Goal: Task Accomplishment & Management: Manage account settings

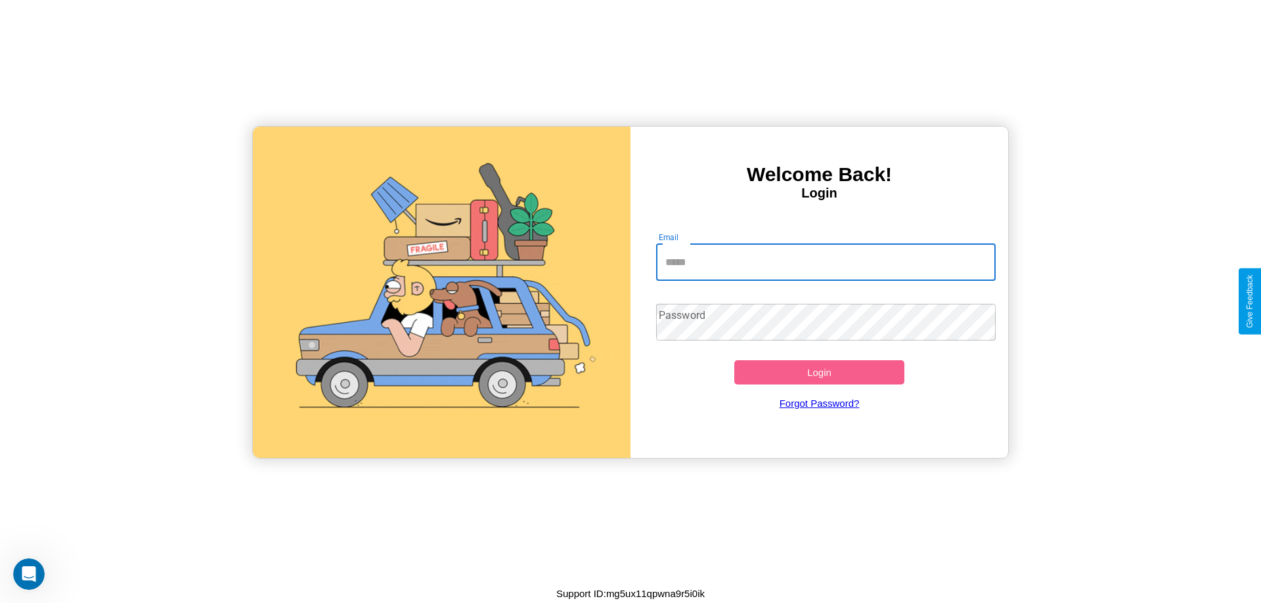
click at [825, 262] on input "Email" at bounding box center [826, 262] width 340 height 37
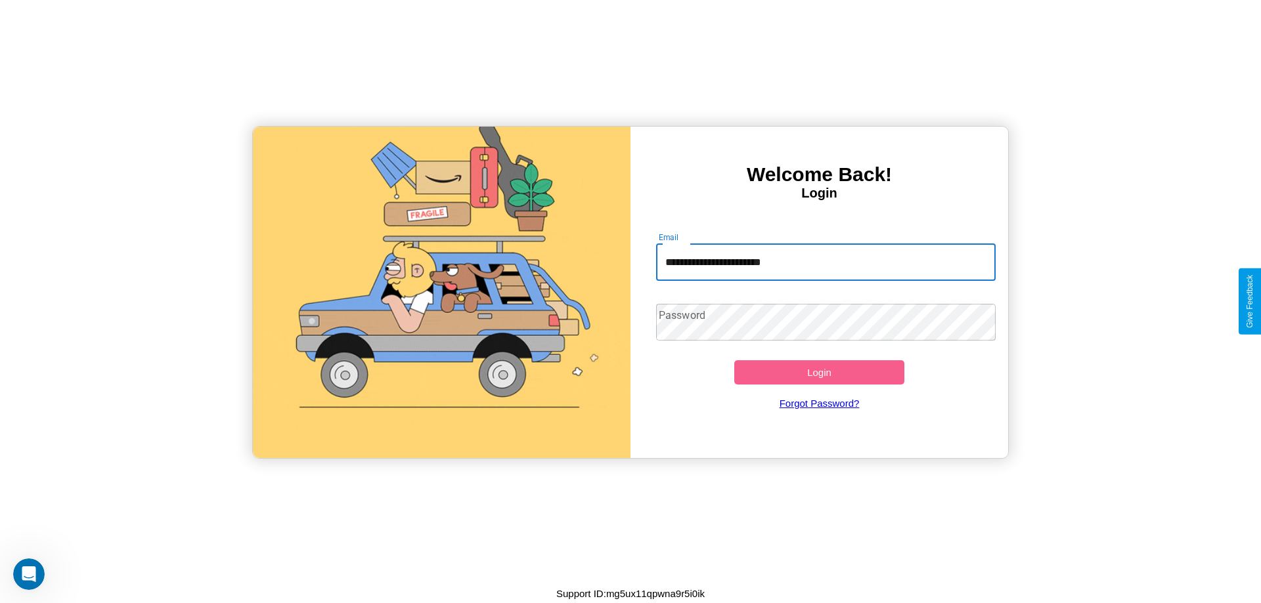
type input "**********"
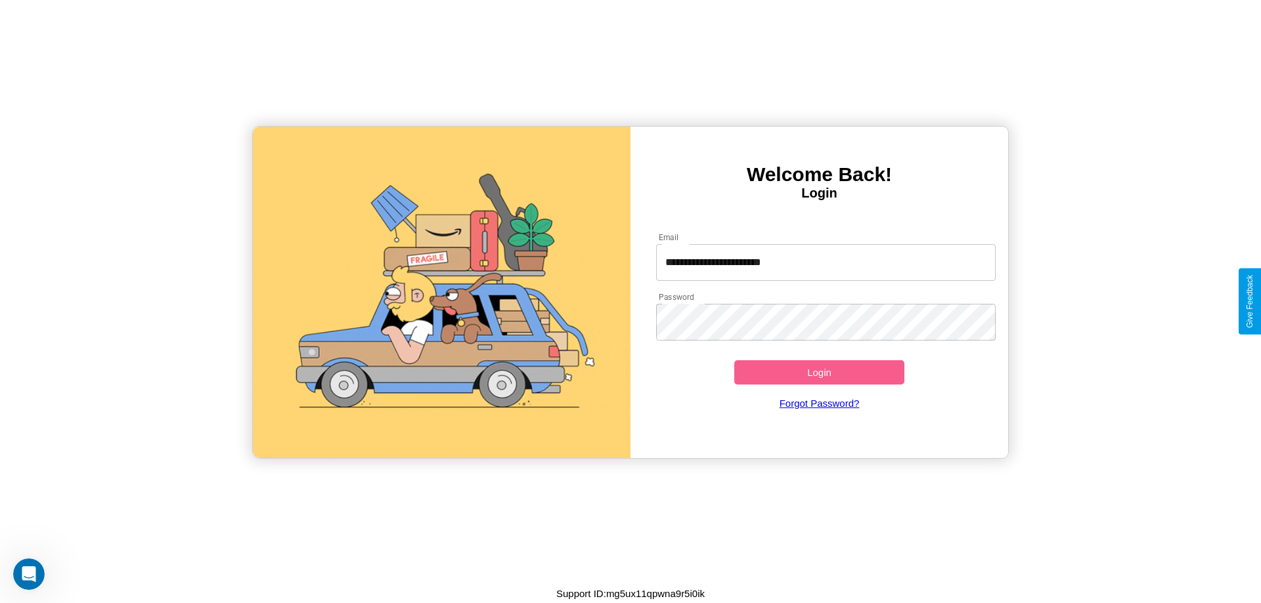
click at [819, 372] on button "Login" at bounding box center [819, 373] width 170 height 24
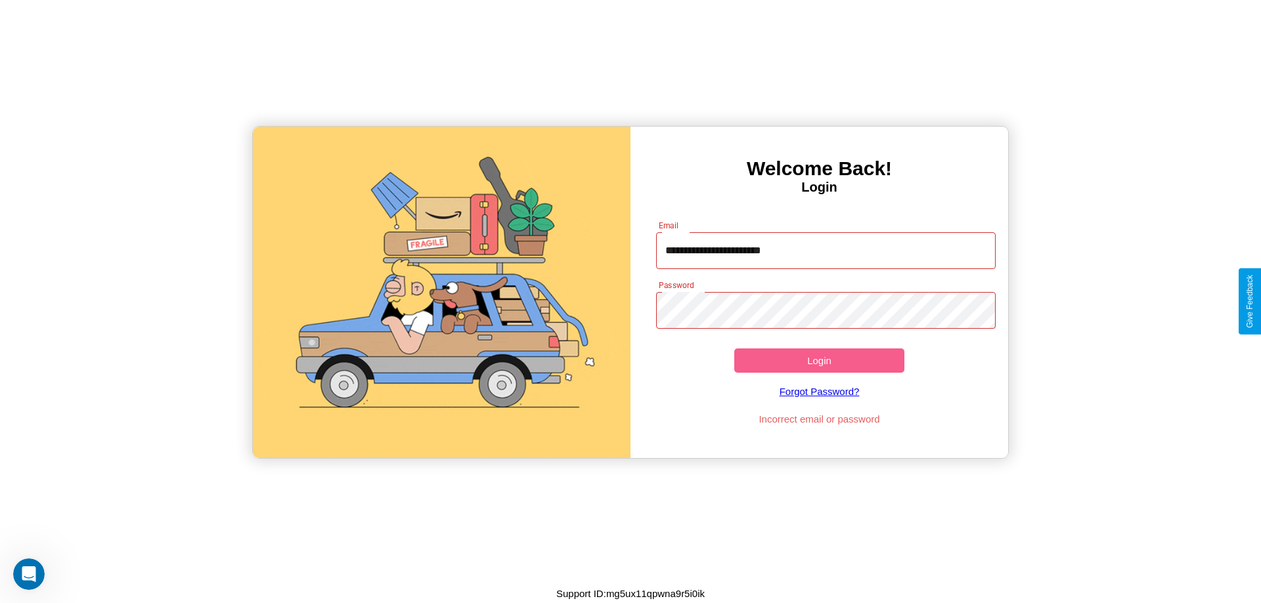
click at [819, 361] on button "Login" at bounding box center [819, 361] width 170 height 24
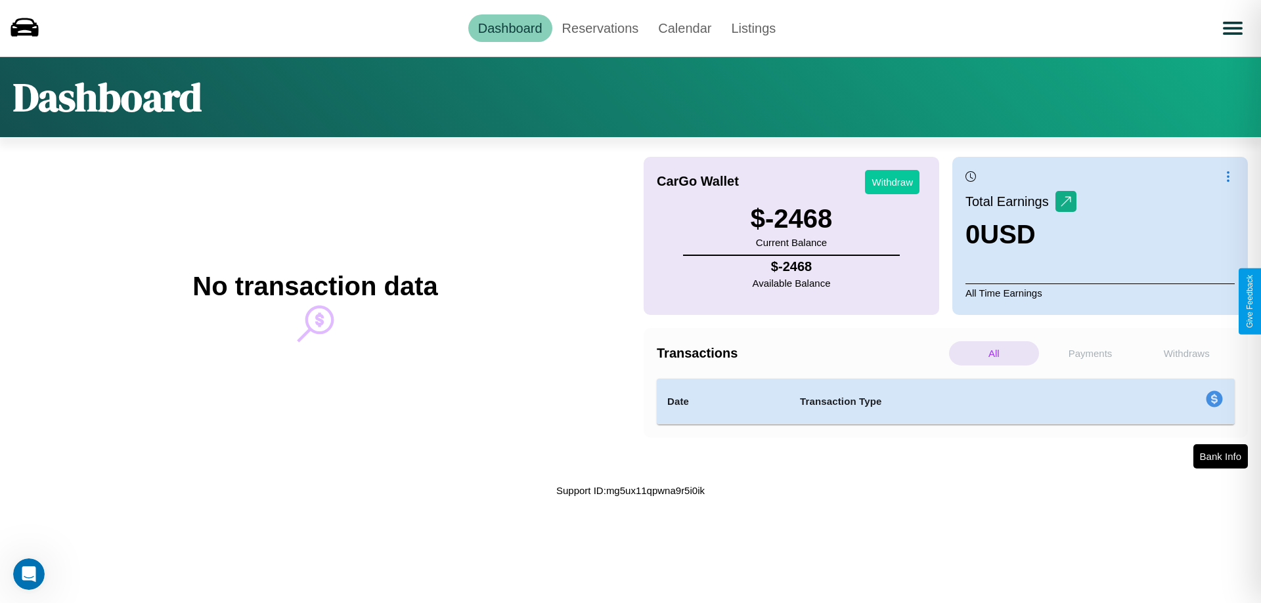
click at [892, 182] on button "Withdraw" at bounding box center [892, 182] width 55 height 24
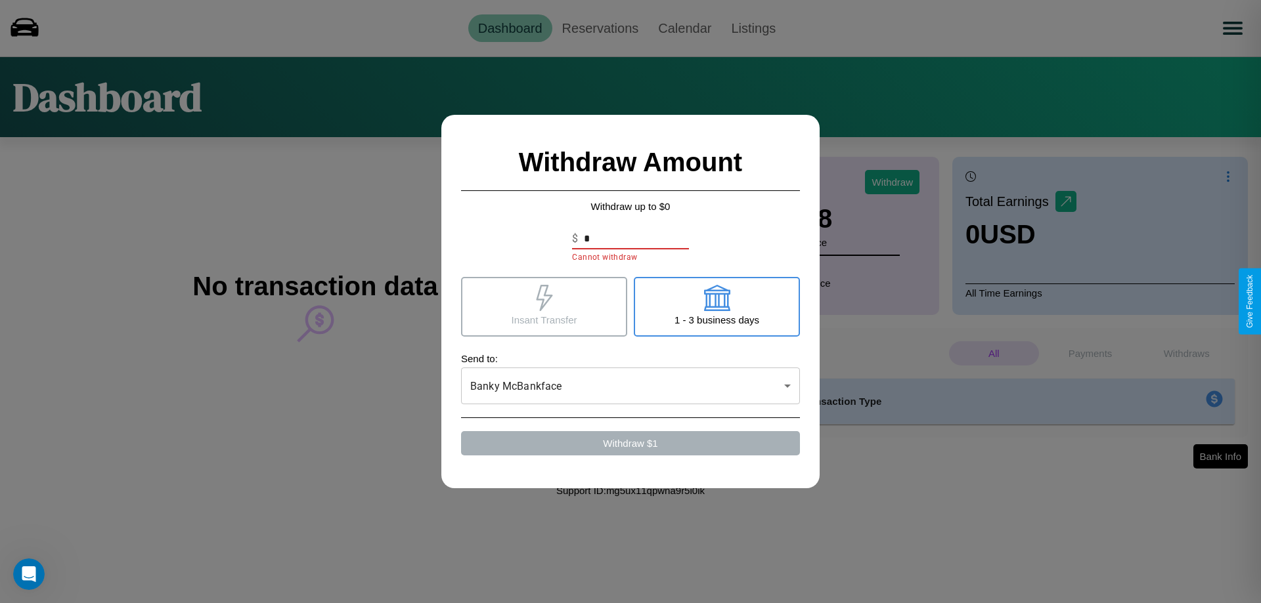
type input "*"
click at [716, 307] on icon at bounding box center [716, 298] width 26 height 26
click at [544, 307] on icon at bounding box center [544, 298] width 16 height 26
